Goal: Information Seeking & Learning: Learn about a topic

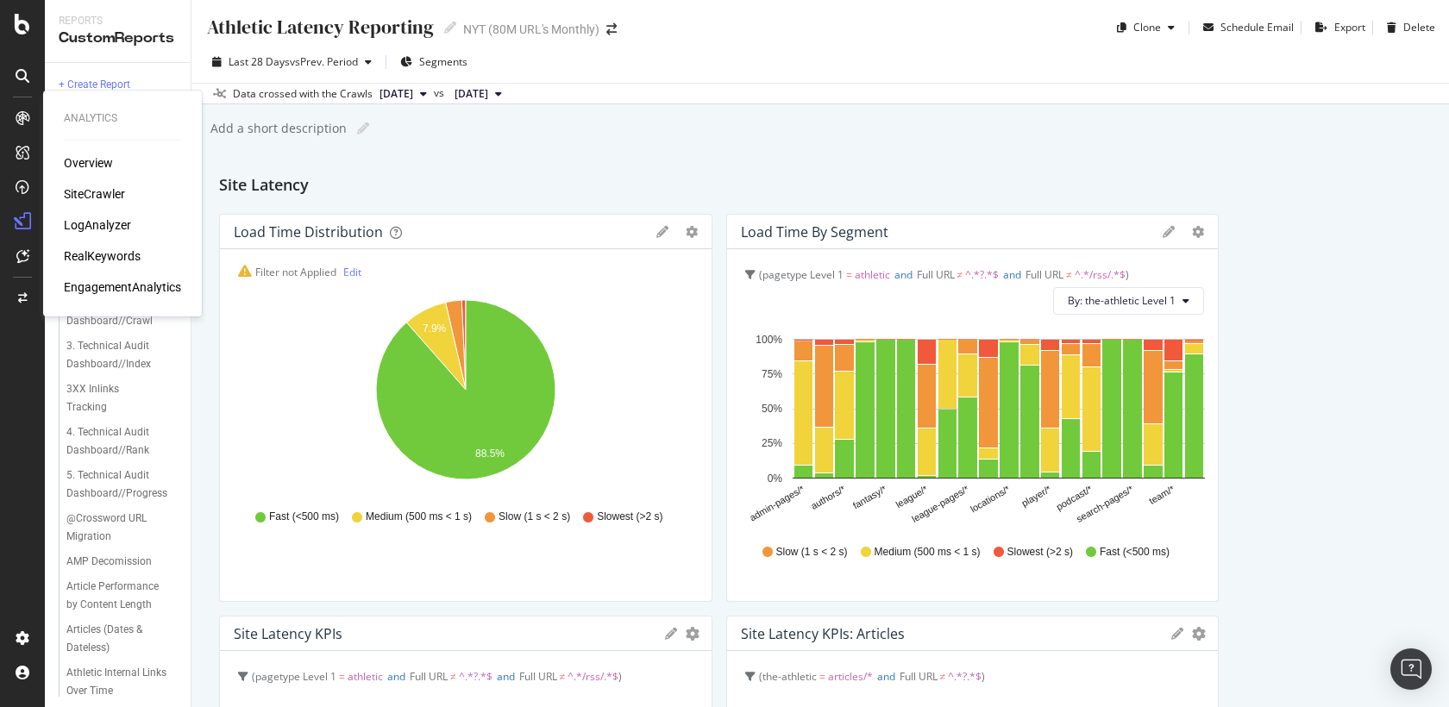
click at [99, 197] on div "SiteCrawler" at bounding box center [94, 193] width 61 height 17
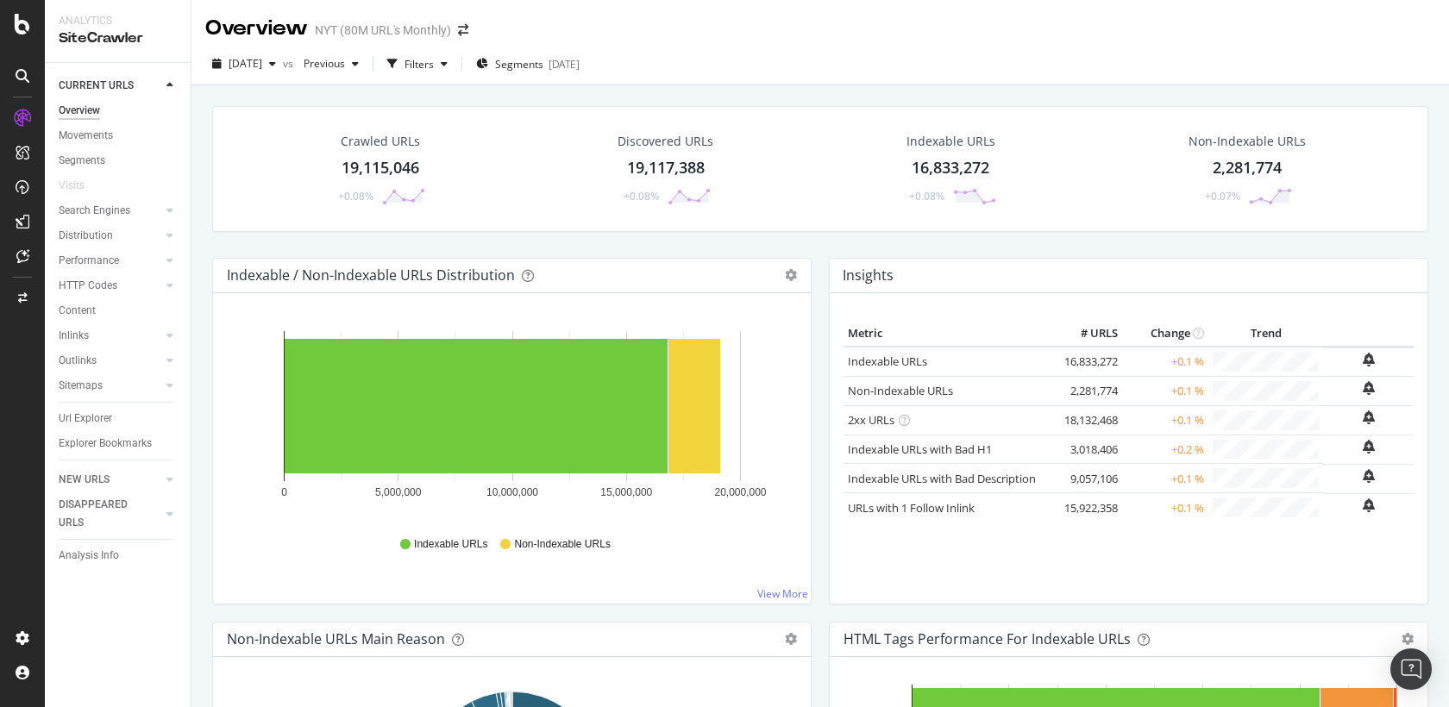
click at [591, 78] on div "2025 Aug. 4th vs Previous Filters Segments 2025-02-20" at bounding box center [819, 67] width 1257 height 34
click at [579, 67] on div "[DATE]" at bounding box center [563, 64] width 31 height 15
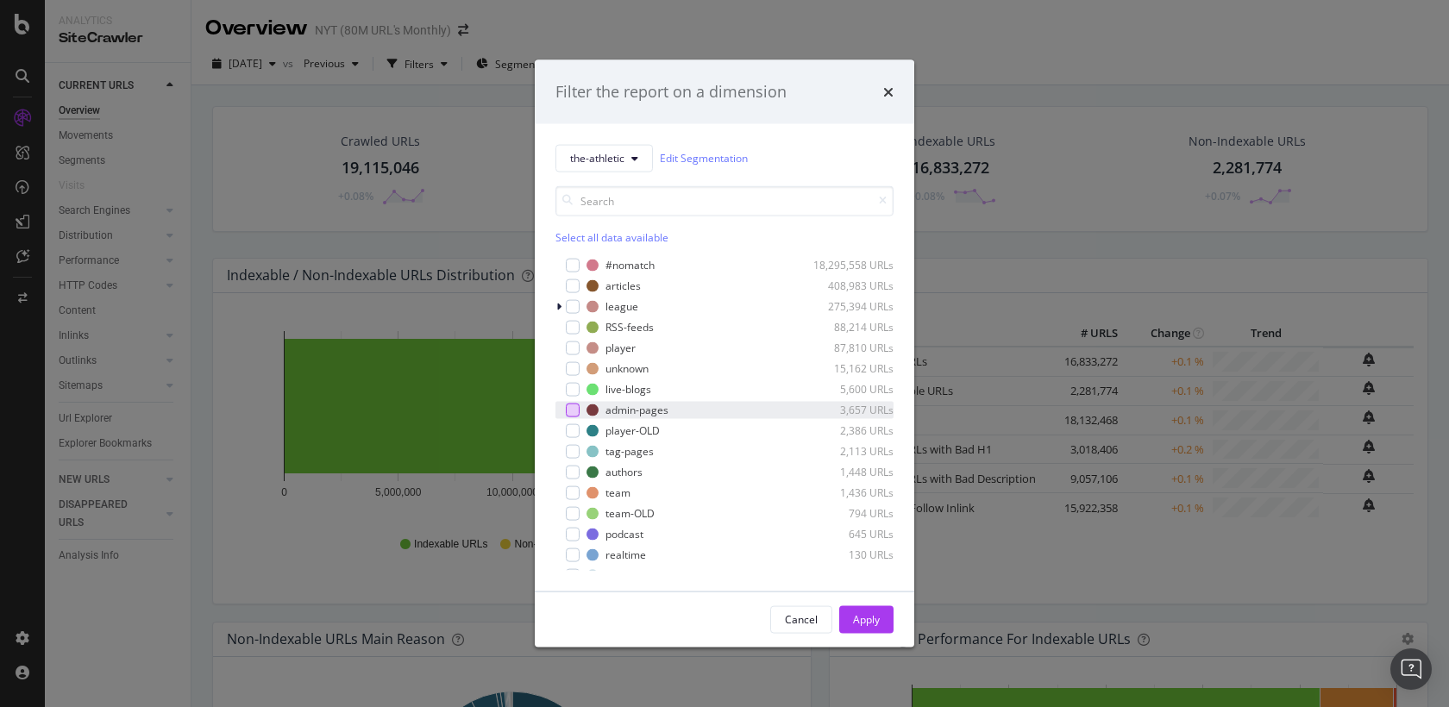
click at [571, 409] on div "modal" at bounding box center [573, 410] width 14 height 14
click at [870, 614] on div "Apply" at bounding box center [866, 619] width 27 height 15
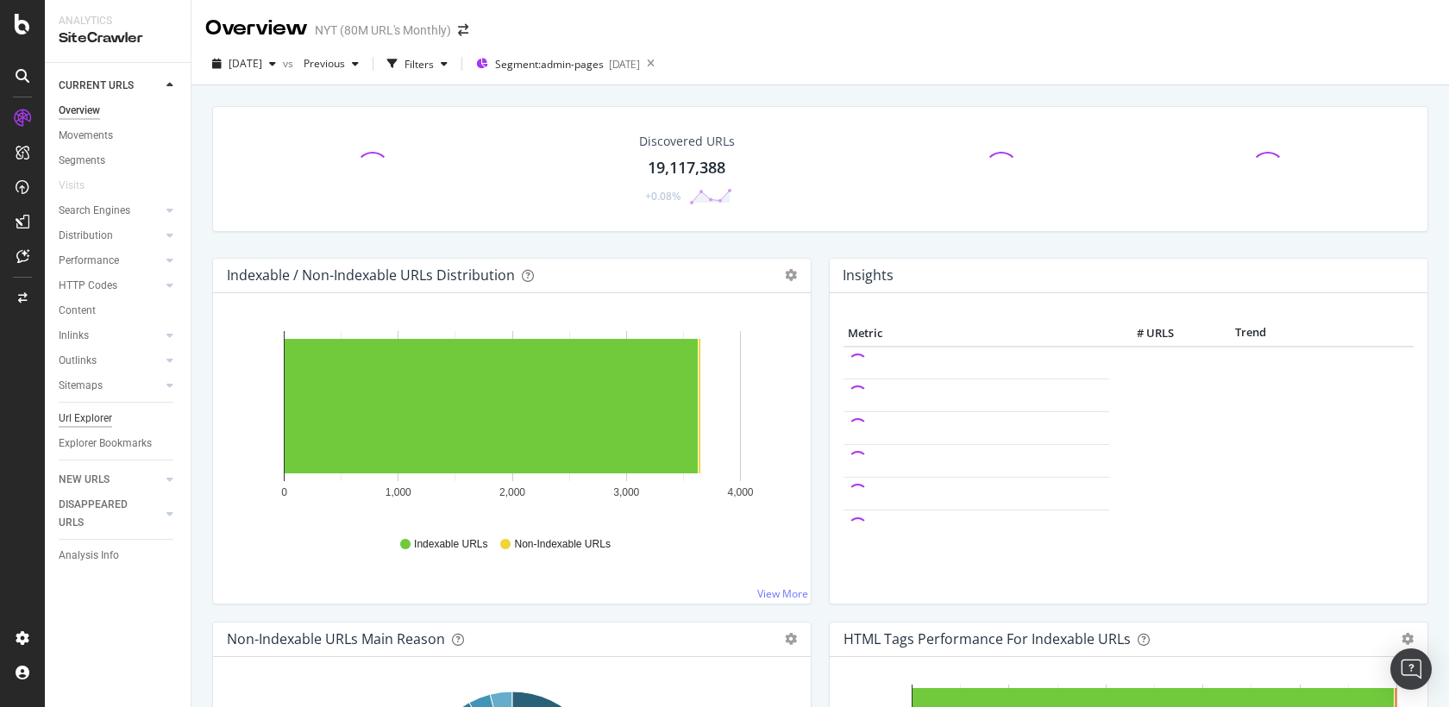
click at [88, 410] on div "Url Explorer" at bounding box center [85, 419] width 53 height 18
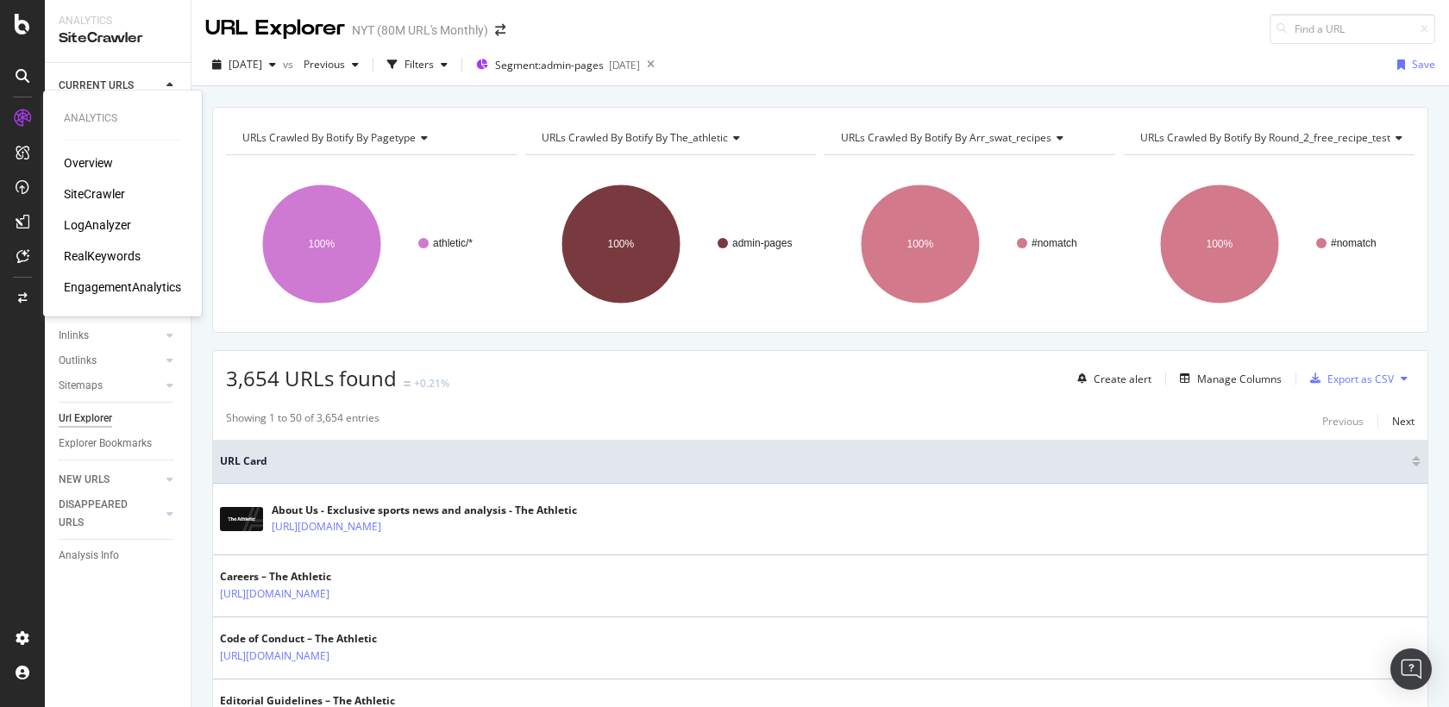
click at [102, 184] on div "Overview SiteCrawler LogAnalyzer RealKeywords EngagementAnalytics" at bounding box center [122, 224] width 117 height 141
click at [102, 189] on div "SiteCrawler" at bounding box center [94, 193] width 61 height 17
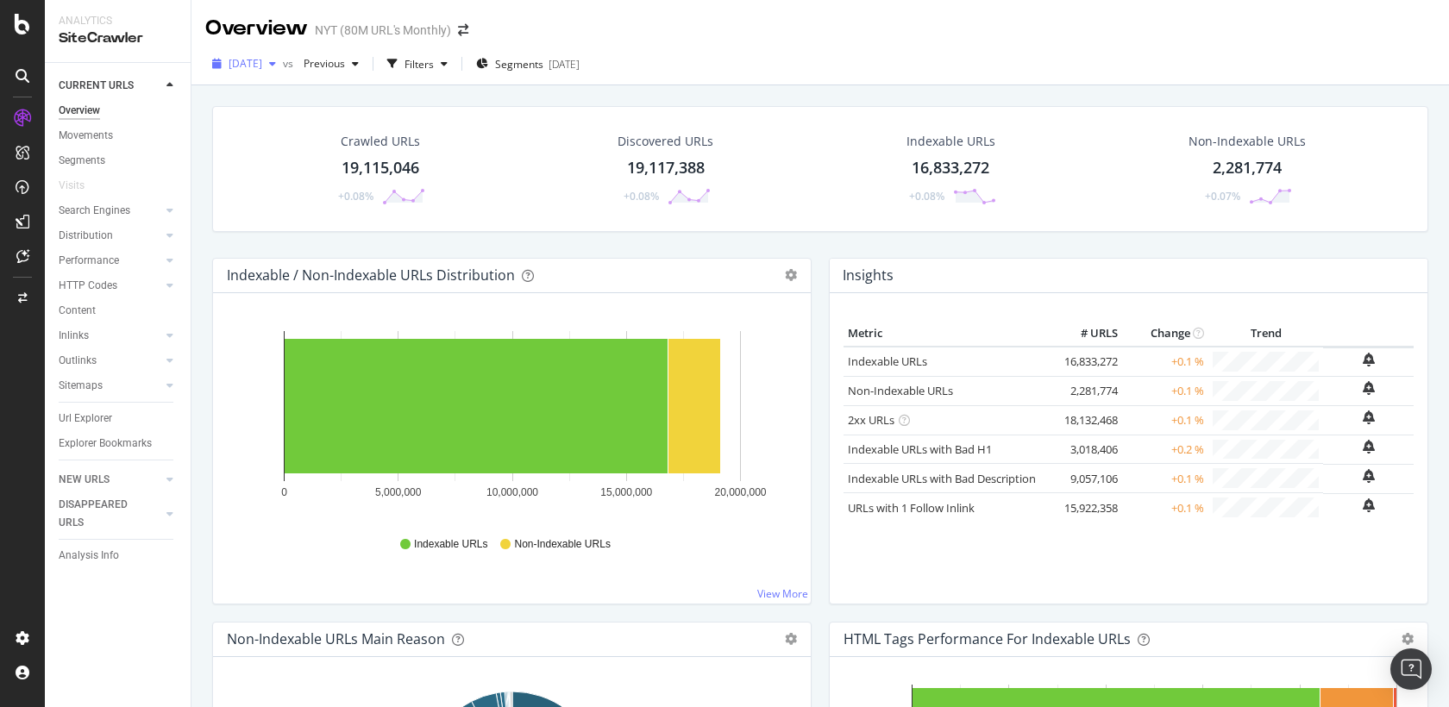
click at [262, 66] on span "[DATE]" at bounding box center [245, 63] width 34 height 15
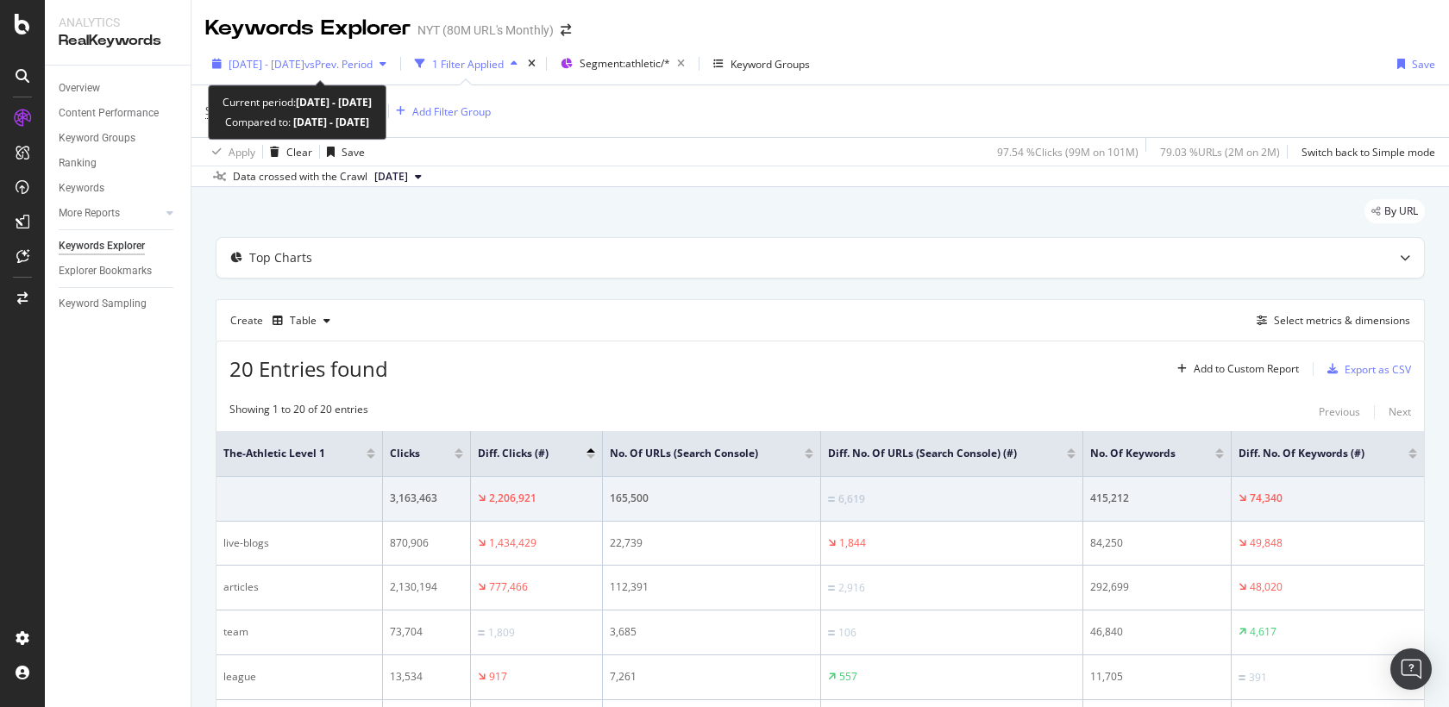
click at [372, 68] on span "vs Prev. Period" at bounding box center [338, 64] width 68 height 15
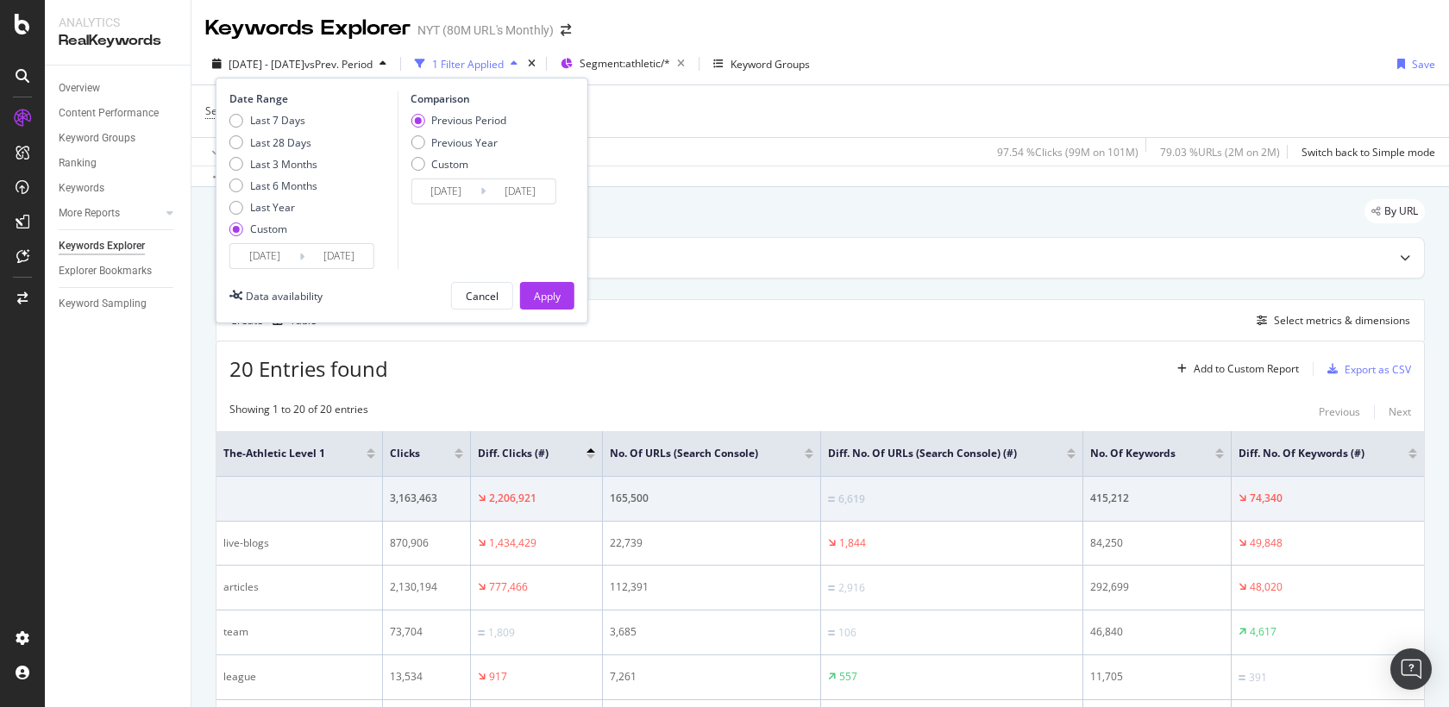
click at [372, 68] on span "vs Prev. Period" at bounding box center [338, 64] width 68 height 15
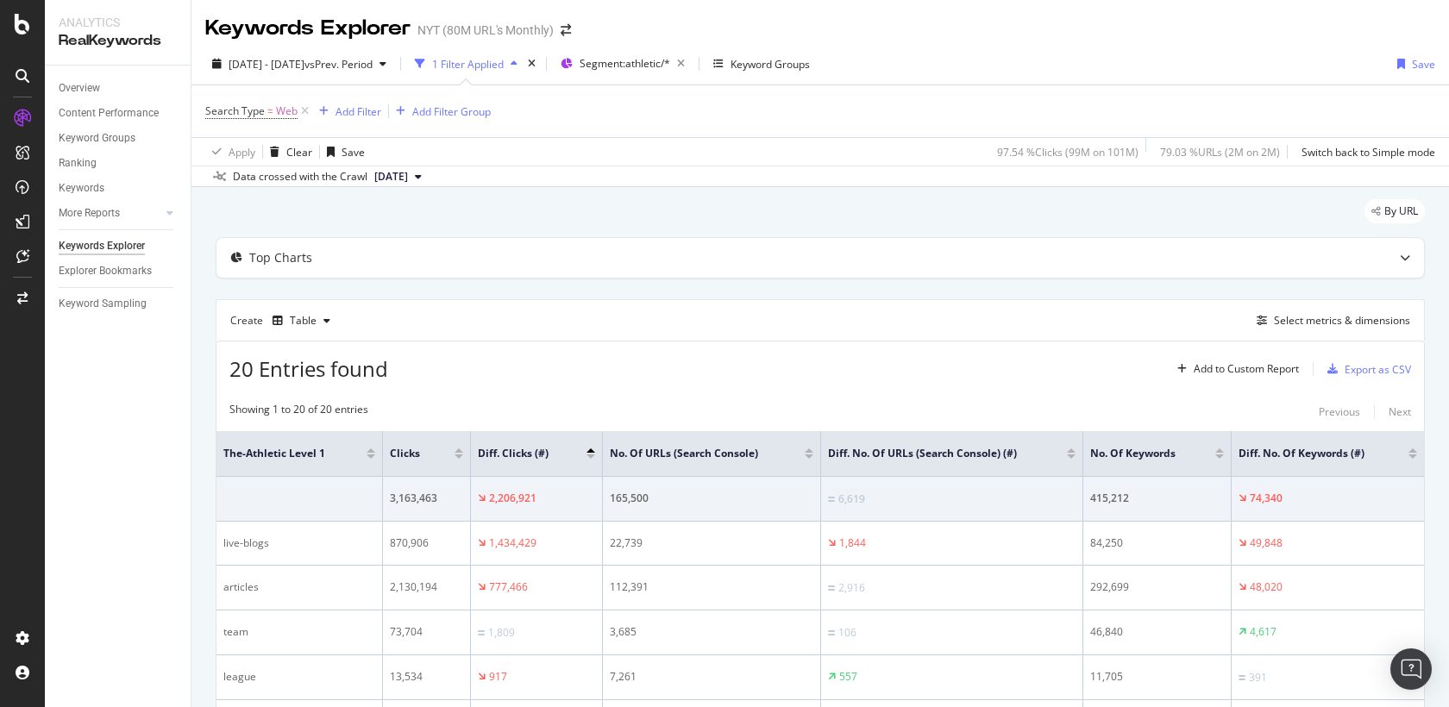
click at [593, 222] on div "By URL" at bounding box center [820, 218] width 1209 height 38
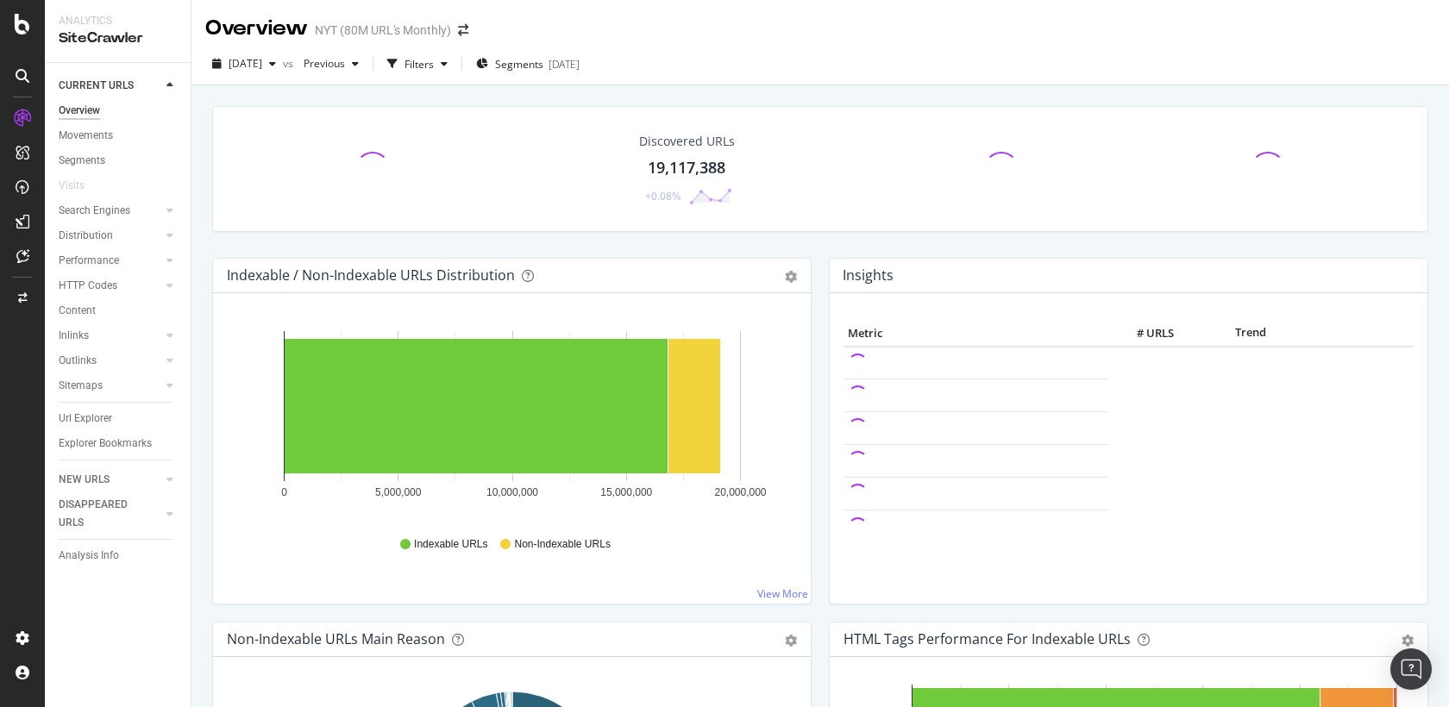
click at [262, 66] on span "[DATE]" at bounding box center [245, 63] width 34 height 15
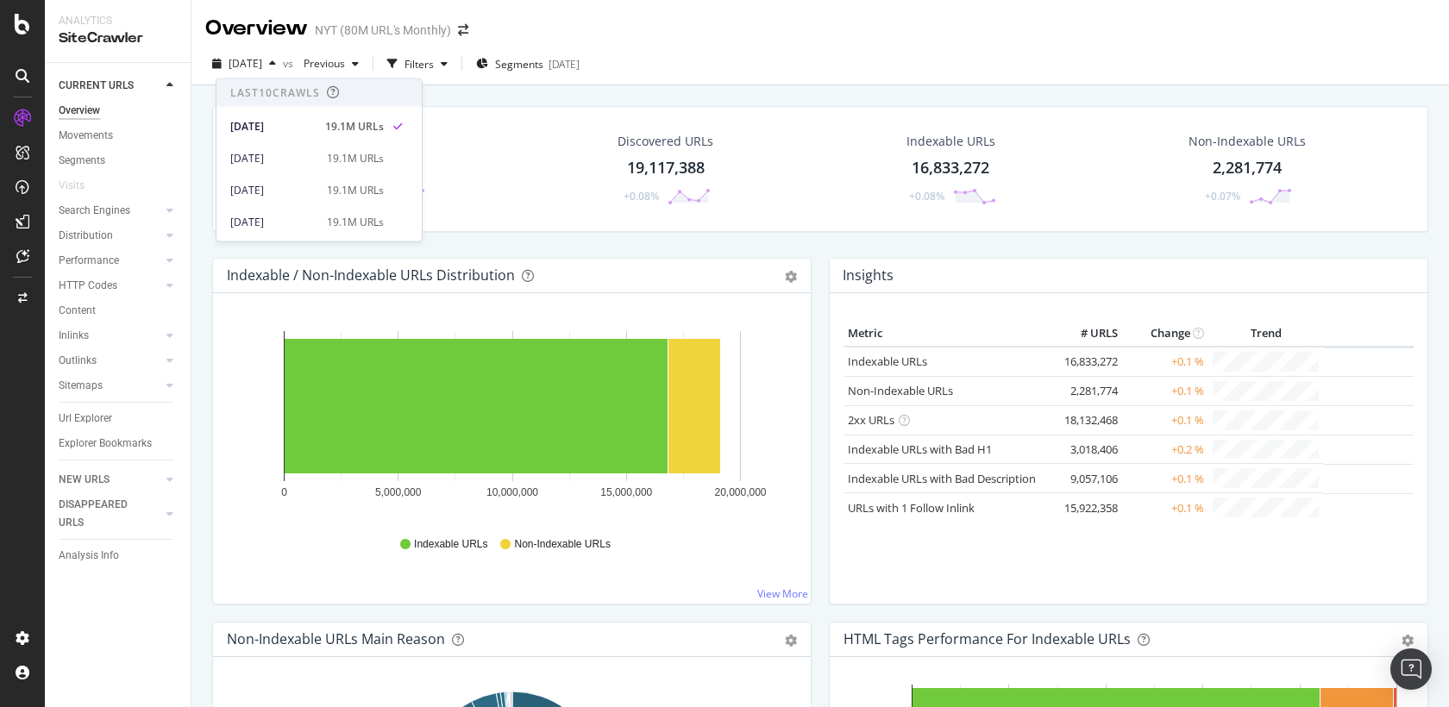
click at [262, 66] on span "[DATE]" at bounding box center [245, 63] width 34 height 15
